Goal: Task Accomplishment & Management: Use online tool/utility

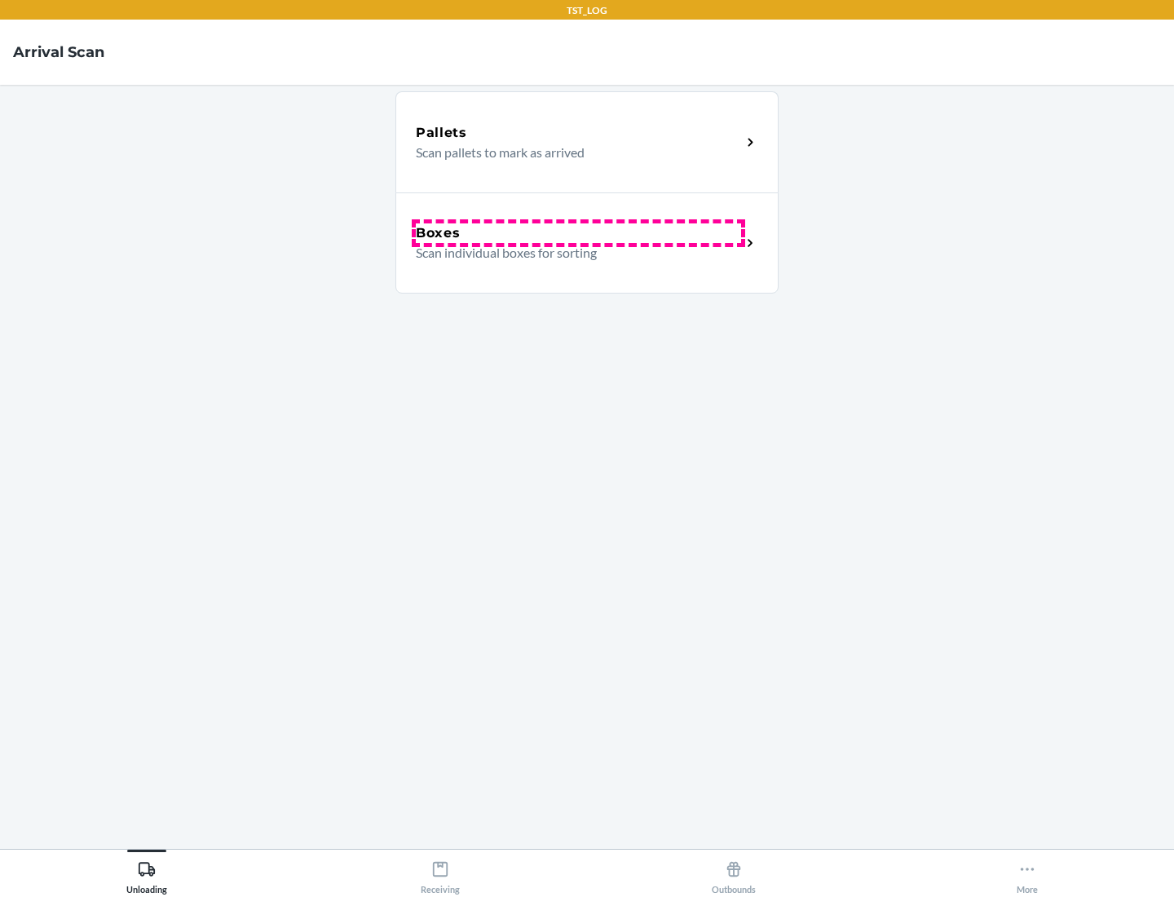
click at [578, 233] on div "Boxes" at bounding box center [578, 233] width 325 height 20
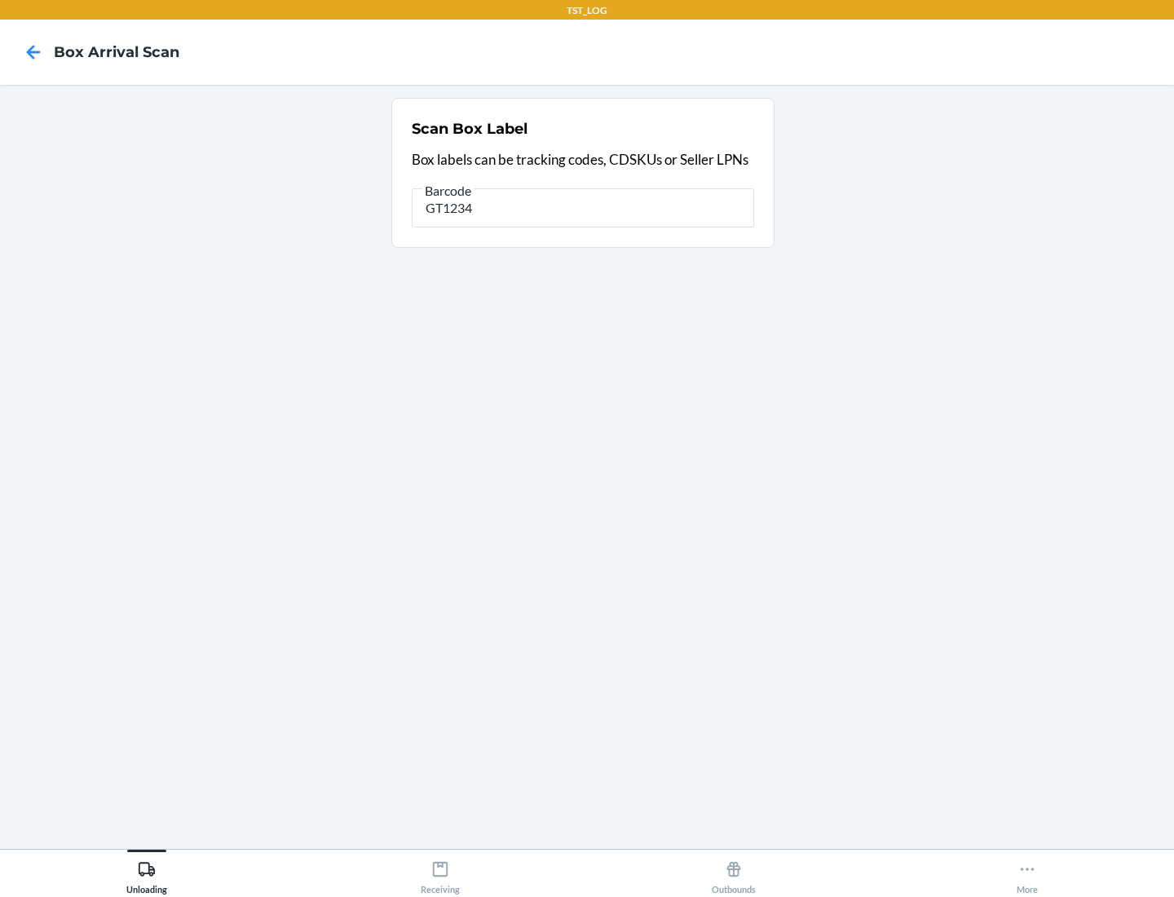
type input "GT1234"
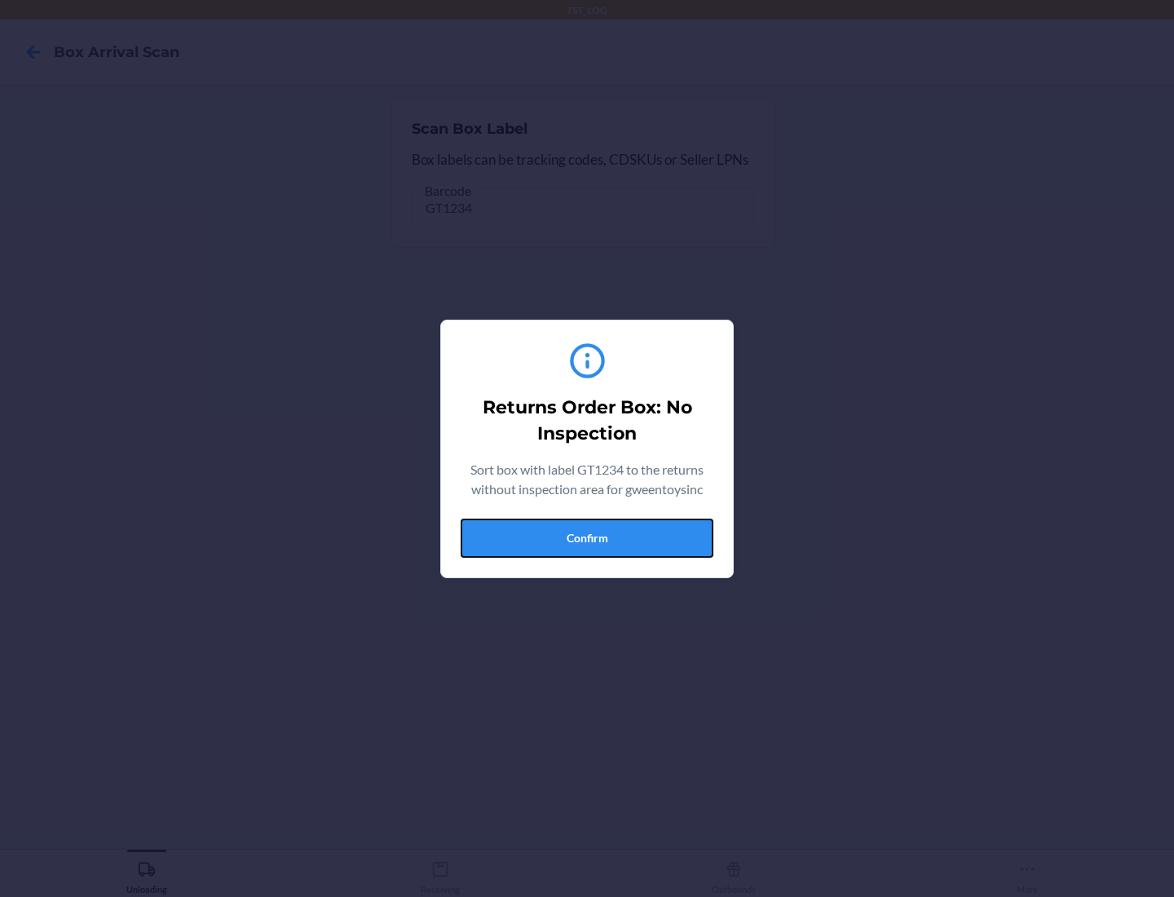
click at [587, 537] on button "Confirm" at bounding box center [587, 538] width 253 height 39
